Goal: Task Accomplishment & Management: Use online tool/utility

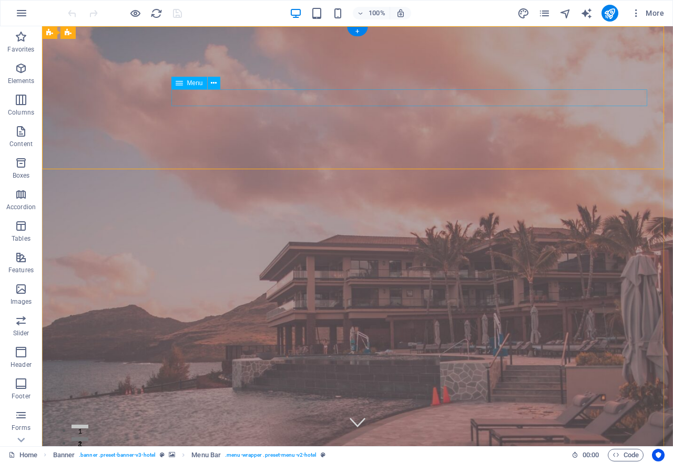
click at [212, 81] on icon at bounding box center [214, 83] width 6 height 11
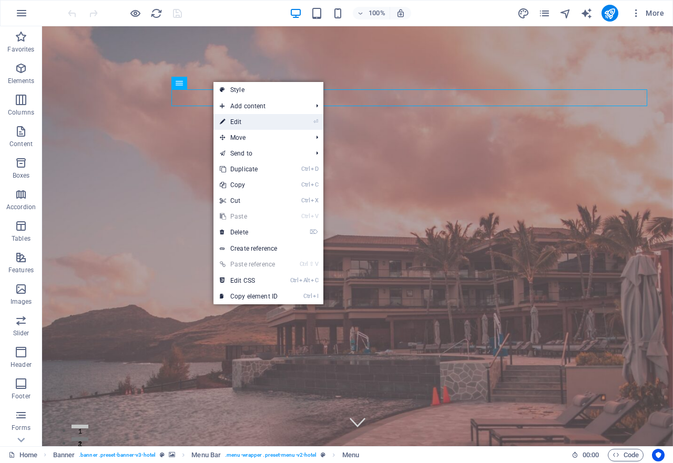
click at [248, 124] on link "⏎ Edit" at bounding box center [248, 122] width 70 height 16
select select
select select "1"
select select
select select "2"
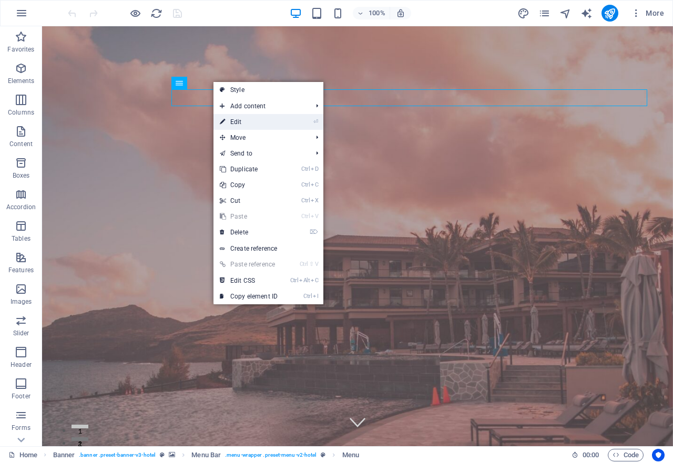
select select
select select "3"
select select
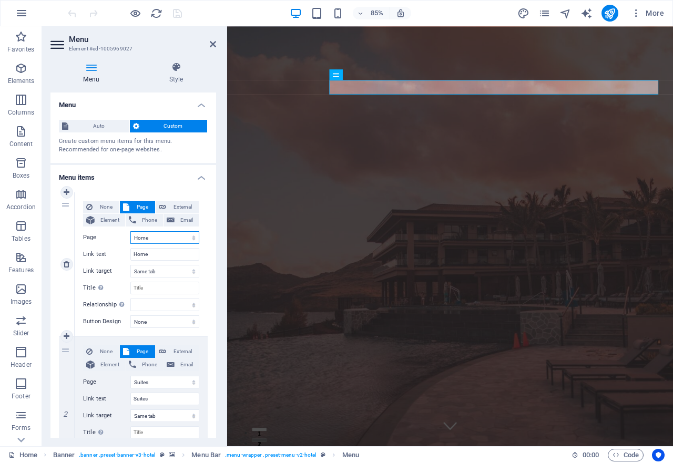
click at [158, 235] on select "Home Suites Experiences Contact Legal Notice Privacy" at bounding box center [164, 237] width 69 height 13
click at [152, 237] on select "Home Suites Experiences Contact Legal Notice Privacy" at bounding box center [164, 237] width 69 height 13
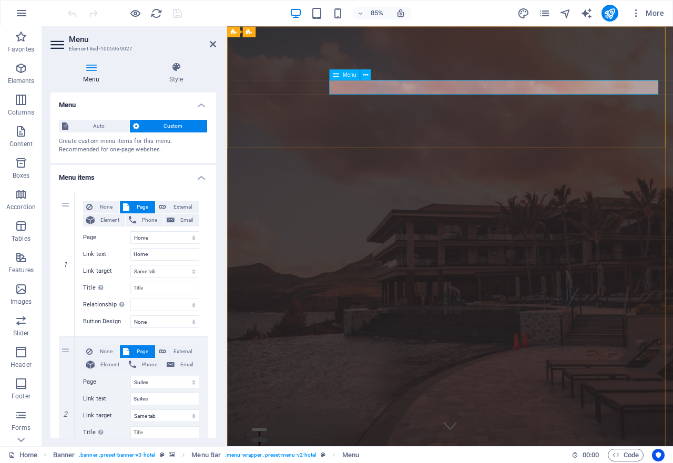
click at [147, 254] on input "Home" at bounding box center [164, 254] width 69 height 13
type input "H"
select select
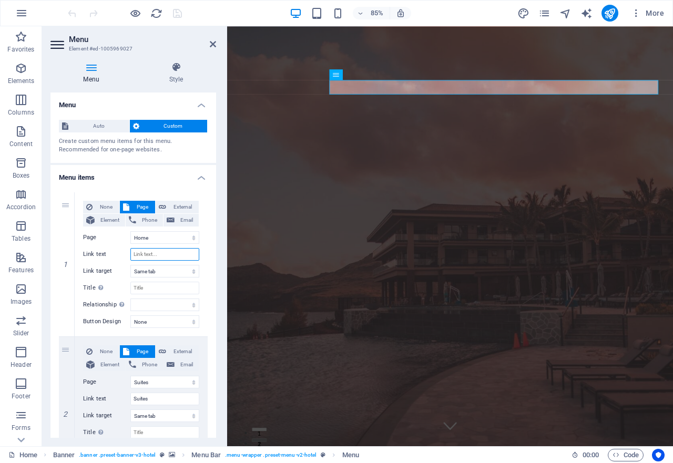
select select
type input "Inicio"
select select
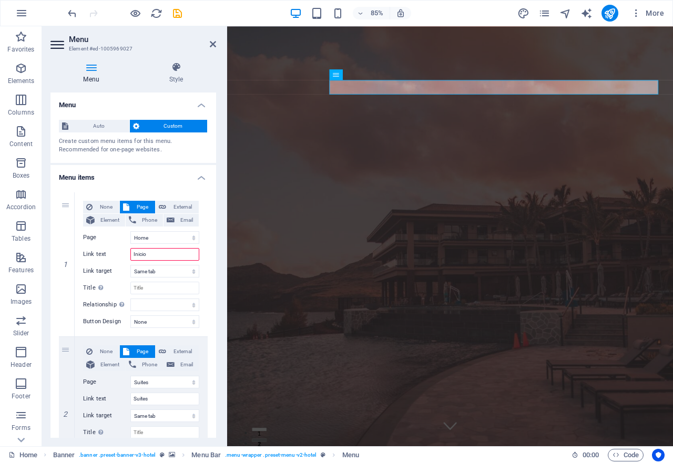
select select
type input "Inici"
select select
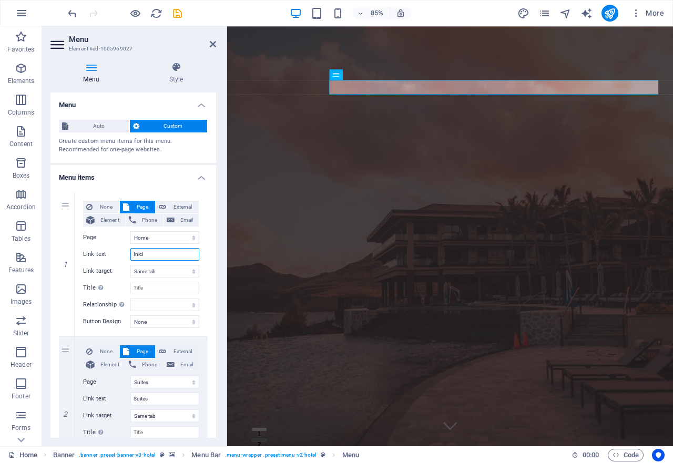
select select
type input "I"
select select
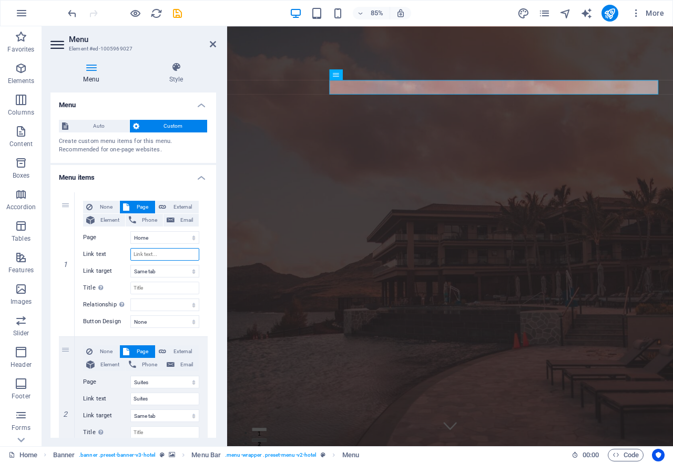
select select
type input "INIO"
select select
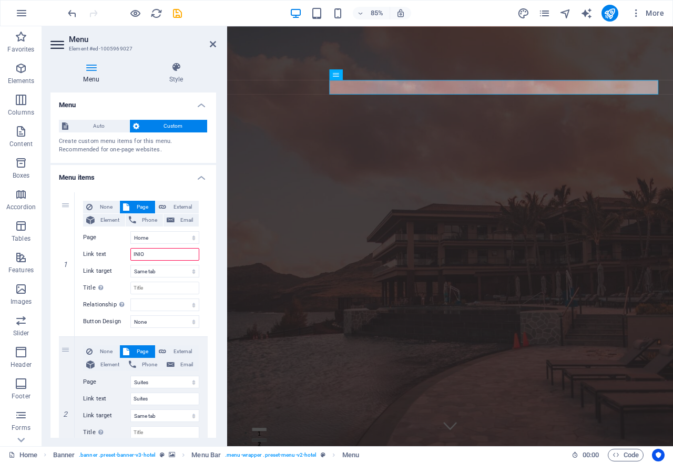
select select
type input "IN"
select select
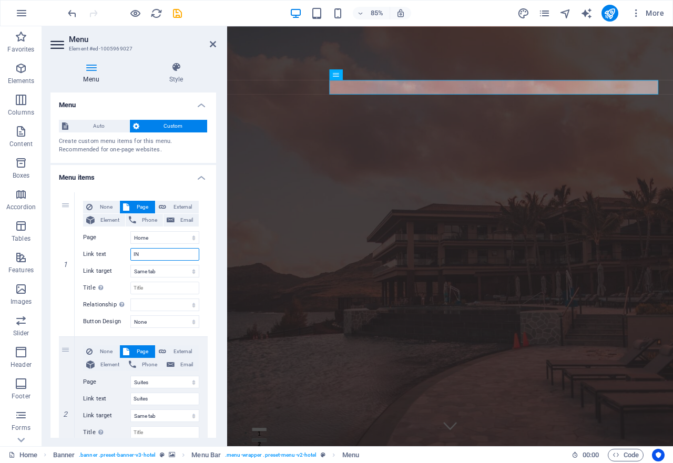
select select
type input "INCIO"
select select
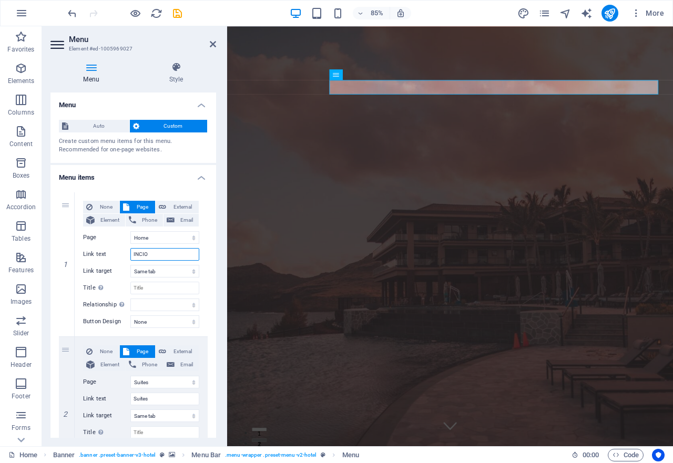
select select
type input "IN"
select select
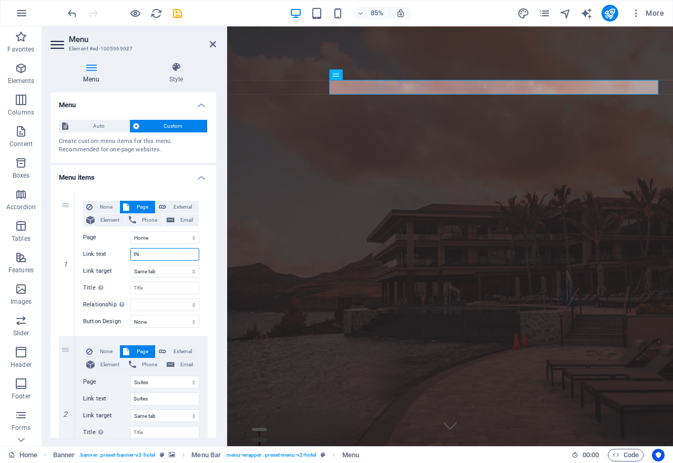
select select
type input "INI"
select select
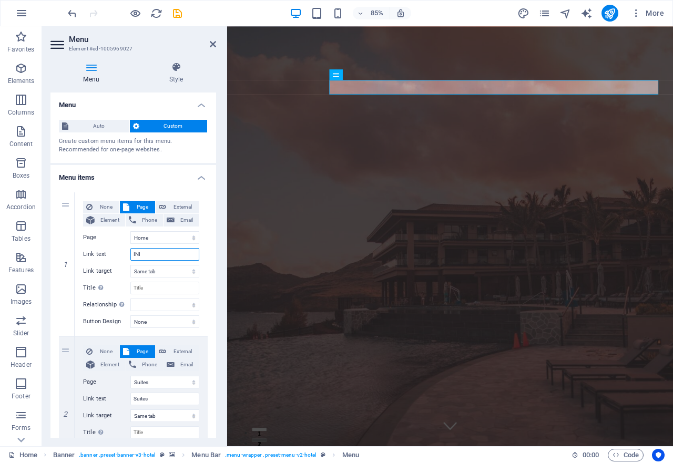
select select
type input "INICIO"
select select
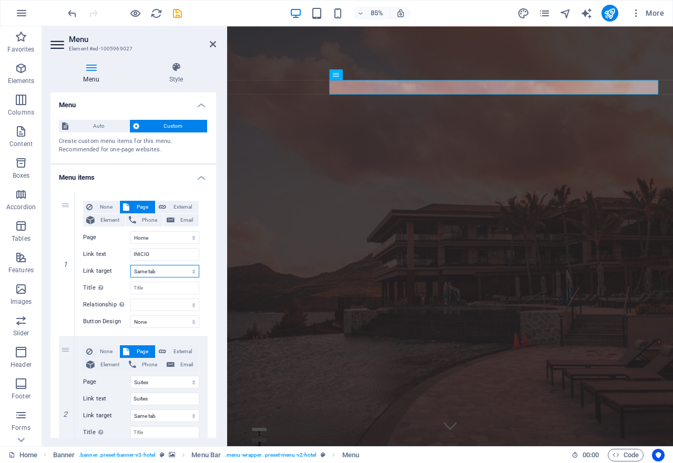
select select
click at [177, 234] on select "Home Suites Experiences Contact Legal Notice Privacy" at bounding box center [164, 237] width 69 height 13
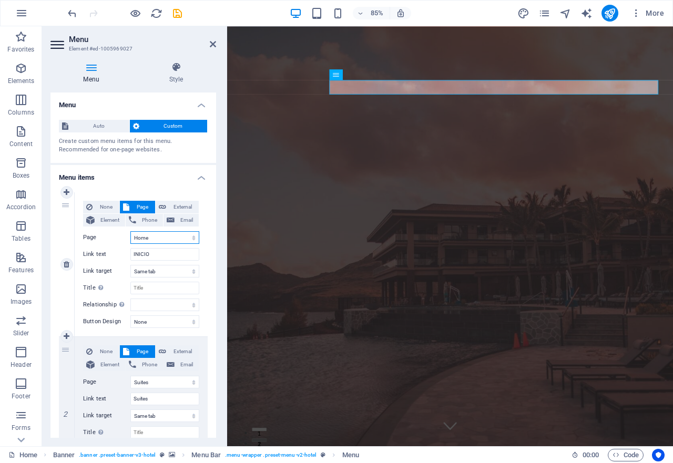
click at [177, 234] on select "Home Suites Experiences Contact Legal Notice Privacy" at bounding box center [164, 237] width 69 height 13
select select "1"
click at [130, 231] on select "Home Suites Experiences Contact Legal Notice Privacy" at bounding box center [164, 237] width 69 height 13
select select
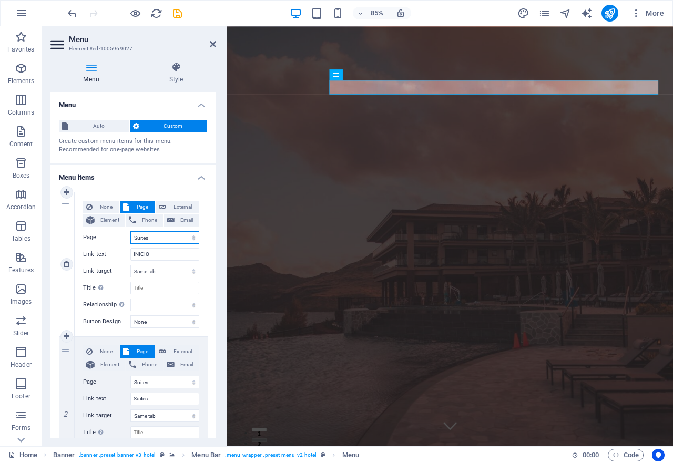
select select
click at [160, 238] on select "Home Suites Experiences Contact Legal Notice Privacy" at bounding box center [164, 237] width 69 height 13
click at [158, 241] on select "Home Suites Experiences Contact Legal Notice Privacy" at bounding box center [164, 237] width 69 height 13
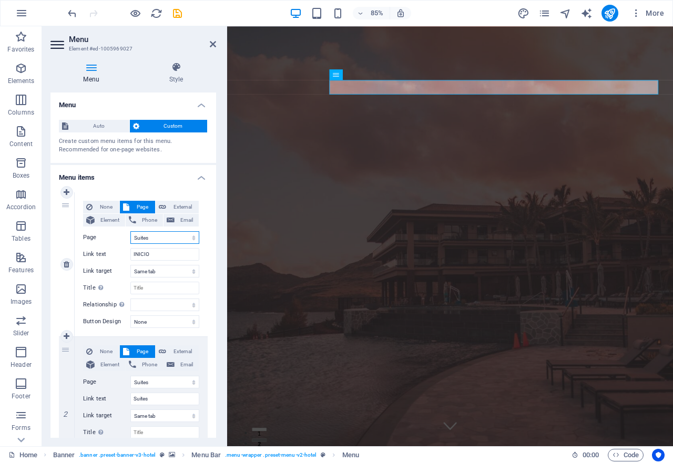
select select "0"
click at [130, 231] on select "Home Suites Experiences Contact Legal Notice Privacy" at bounding box center [164, 237] width 69 height 13
click at [157, 249] on input "INICIO" at bounding box center [164, 254] width 69 height 13
select select
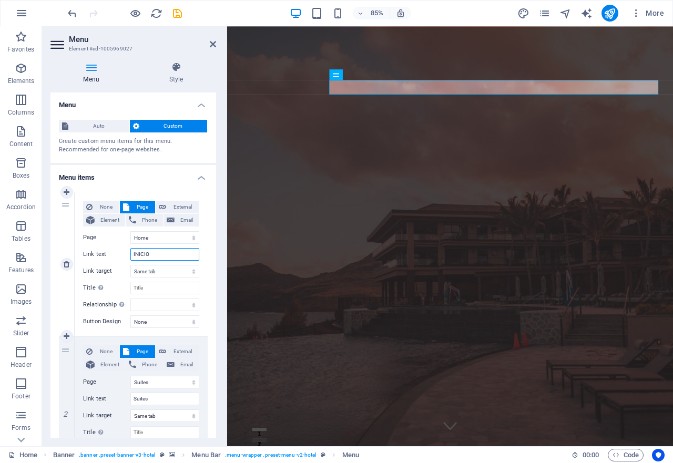
select select
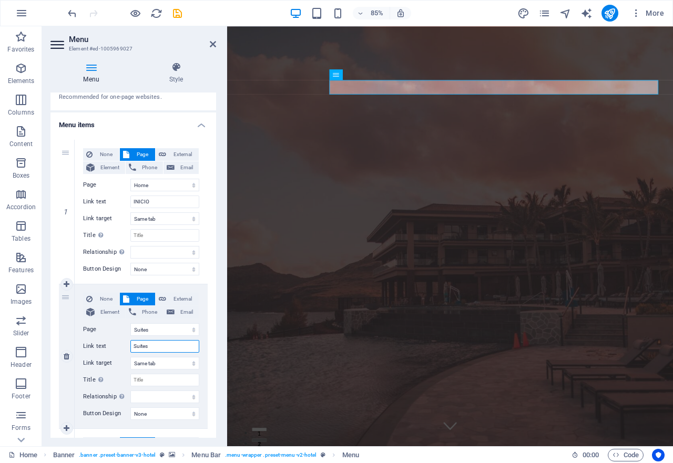
drag, startPoint x: 148, startPoint y: 345, endPoint x: 100, endPoint y: 339, distance: 48.8
click at [100, 339] on div "None Page External Element Phone Email Page Home Suites Experiences Contact Leg…" at bounding box center [141, 348] width 116 height 110
type input "E<"
select select
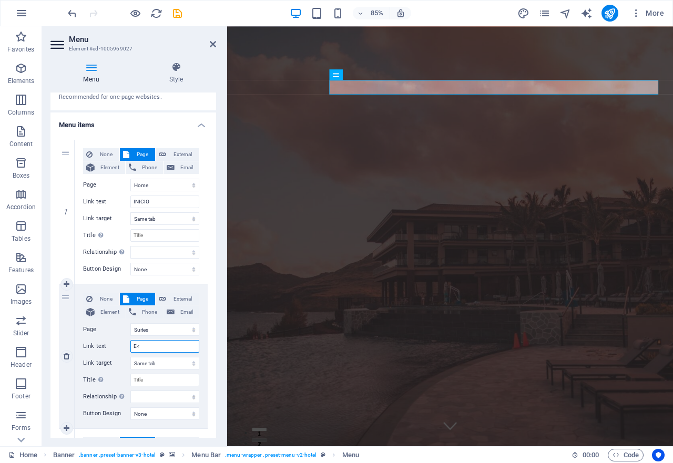
select select
type input "E"
select select
type input "ES"
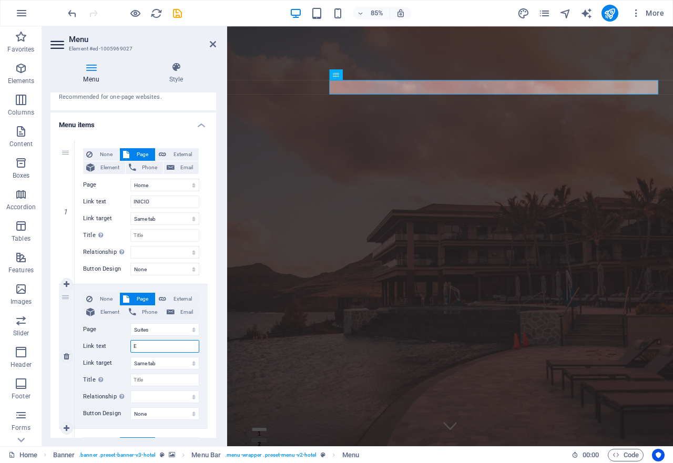
select select
type input "ESPAC"
select select
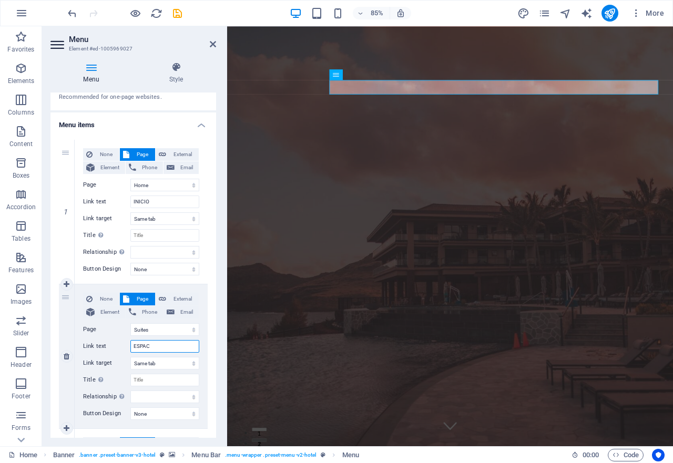
select select
type input "E"
type input "VILLAS"
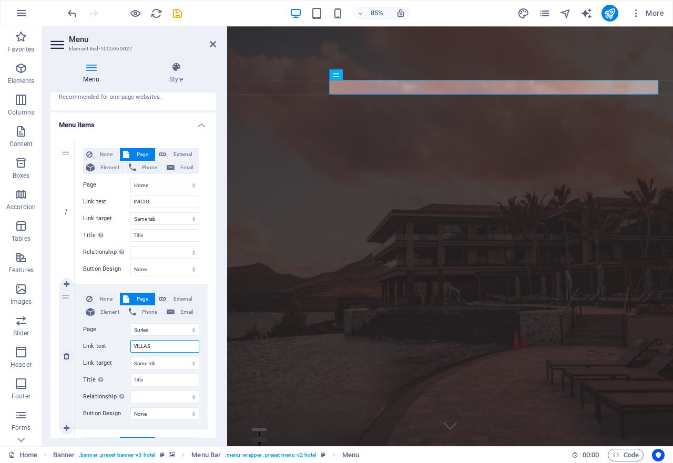
select select
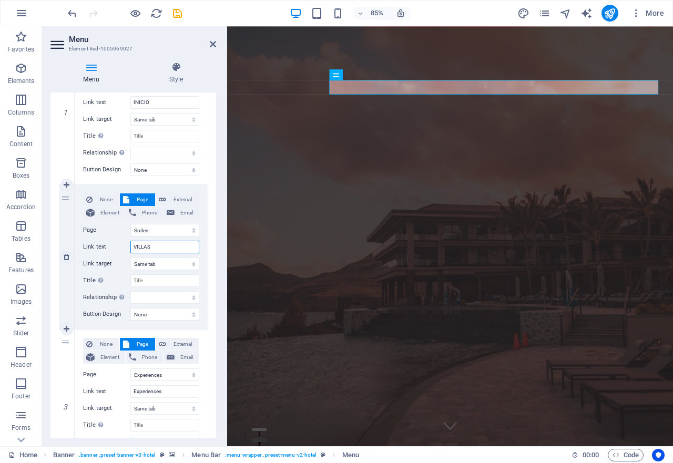
scroll to position [210, 0]
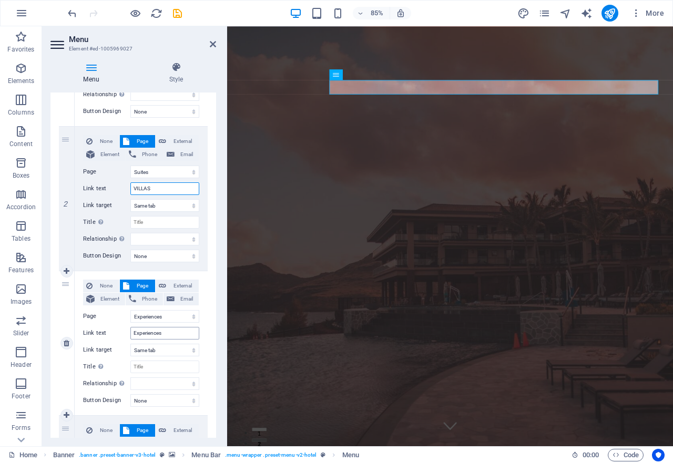
type input "VILLAS"
click at [167, 333] on input "Experiences" at bounding box center [164, 333] width 69 height 13
type input "E"
select select
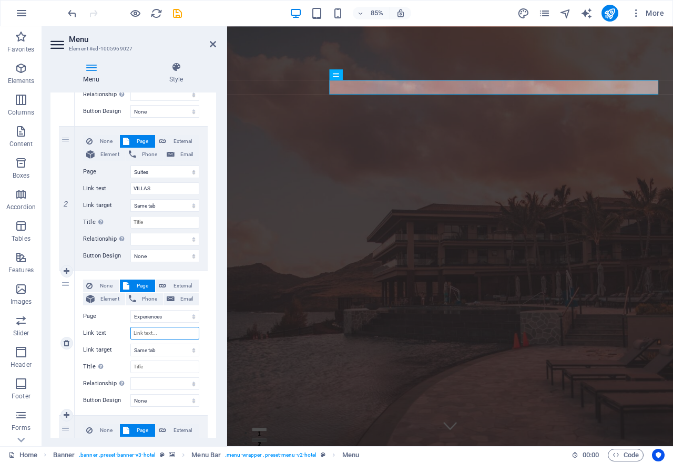
select select
type input "EXPR"
select select
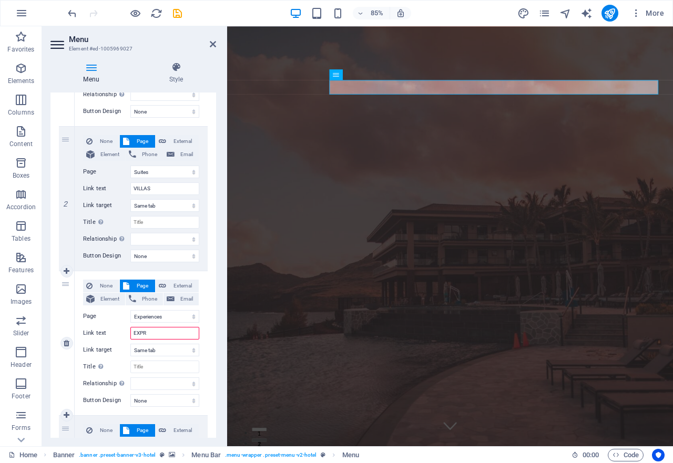
type input "EXP"
select select
type input "EXPERI"
select select
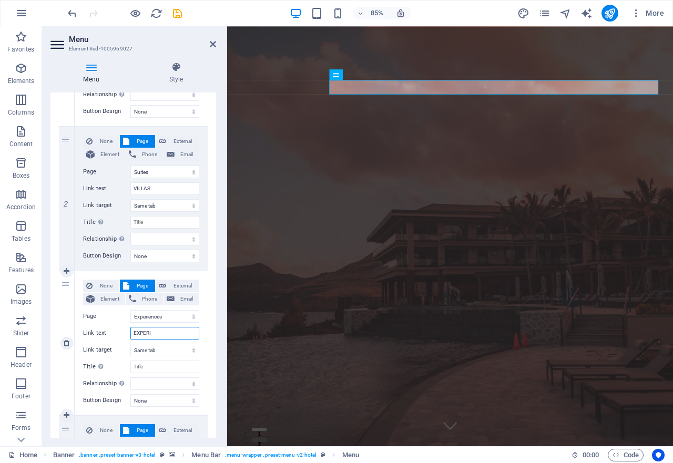
select select
type input "EXPERIEN"
select select
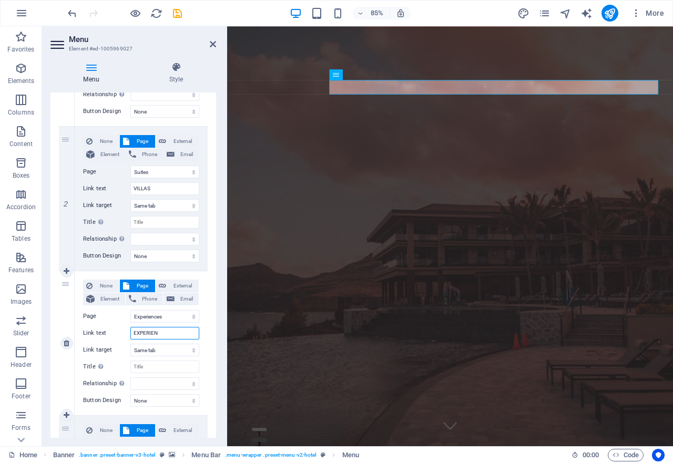
select select
type input "EXPERIENCIAS"
select select
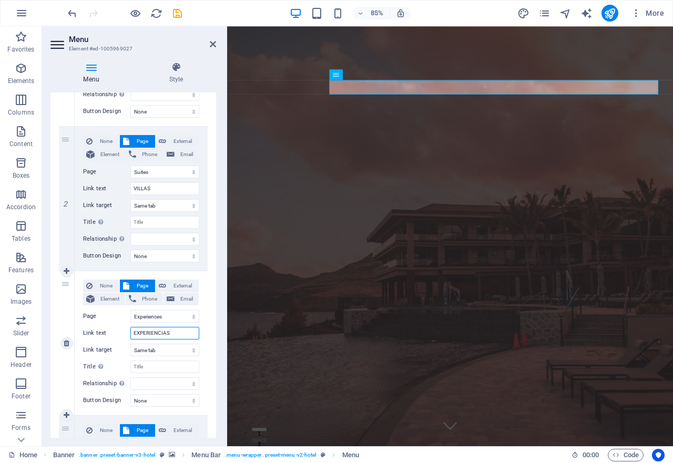
select select
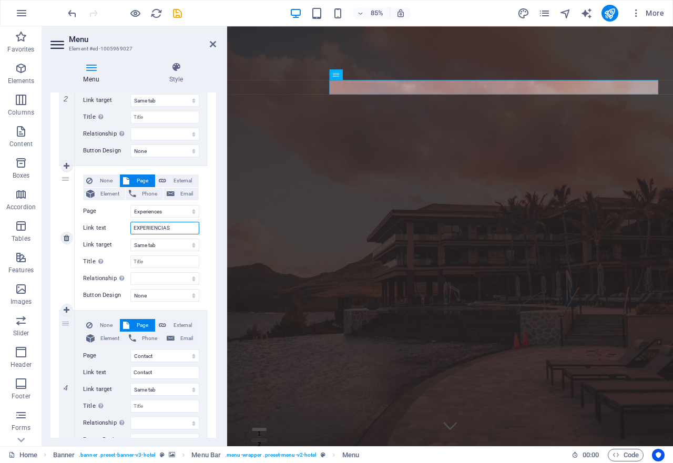
scroll to position [362, 0]
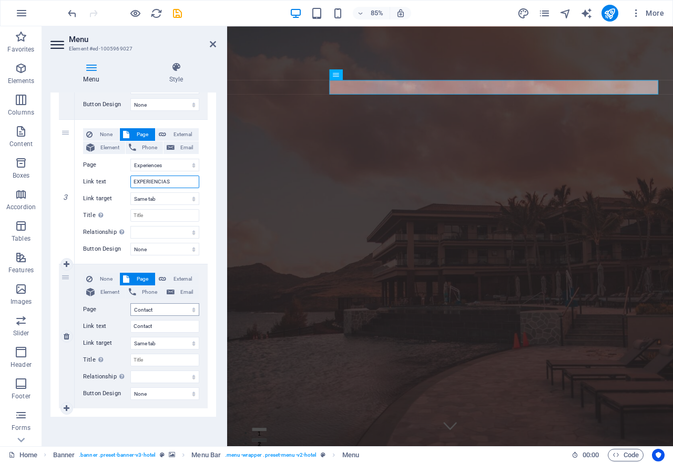
type input "EXPERIENCIAS"
click at [157, 309] on select "Home Suites Experiences Contact Legal Notice Privacy" at bounding box center [164, 309] width 69 height 13
click at [114, 296] on span "Element" at bounding box center [110, 292] width 24 height 13
select select
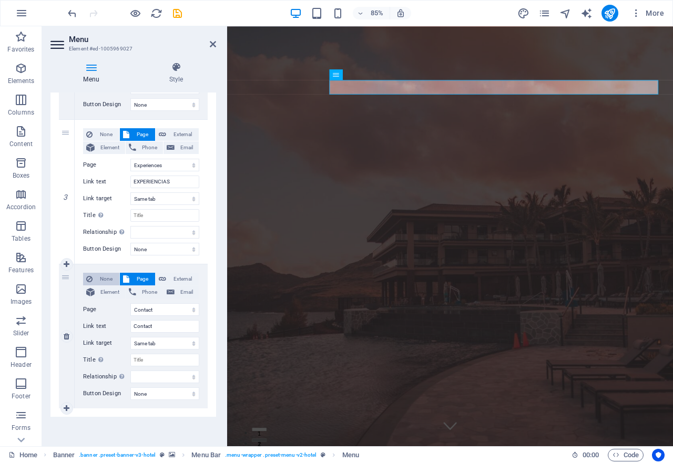
select select
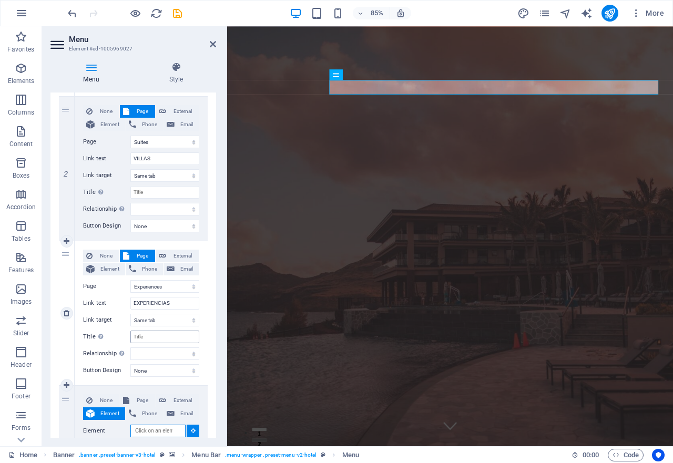
scroll to position [293, 0]
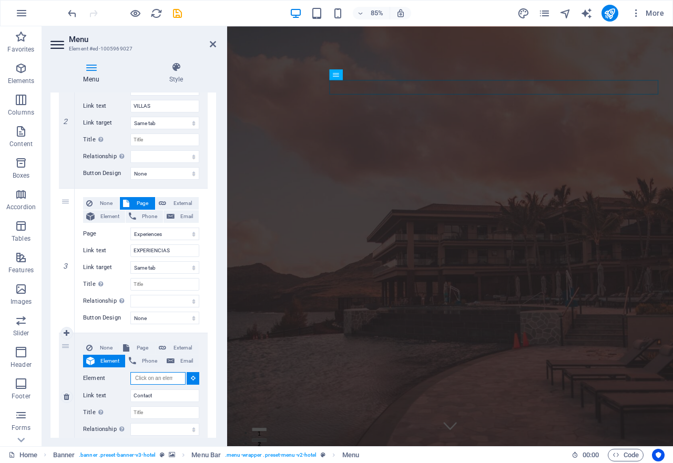
click at [159, 378] on input "Element" at bounding box center [157, 378] width 55 height 13
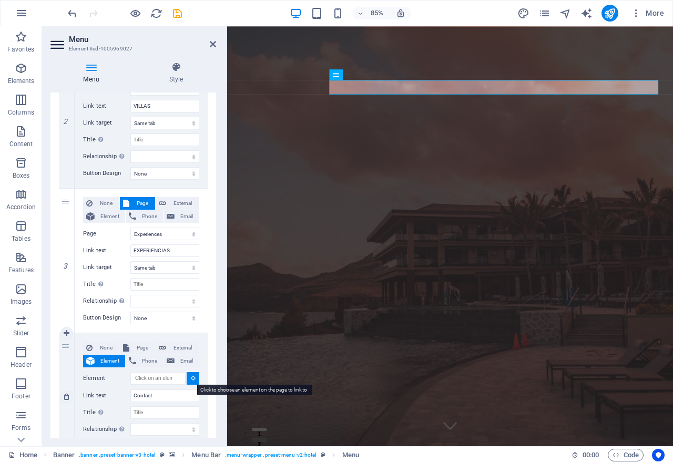
click at [192, 379] on icon at bounding box center [193, 377] width 5 height 5
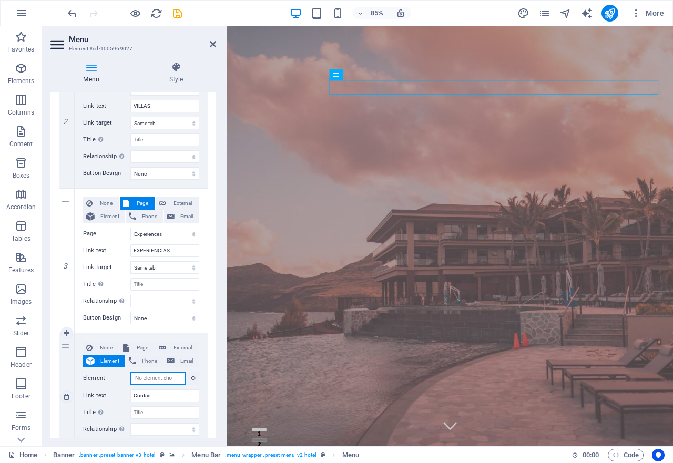
click at [149, 377] on input "Element" at bounding box center [157, 378] width 55 height 13
